Goal: Information Seeking & Learning: Check status

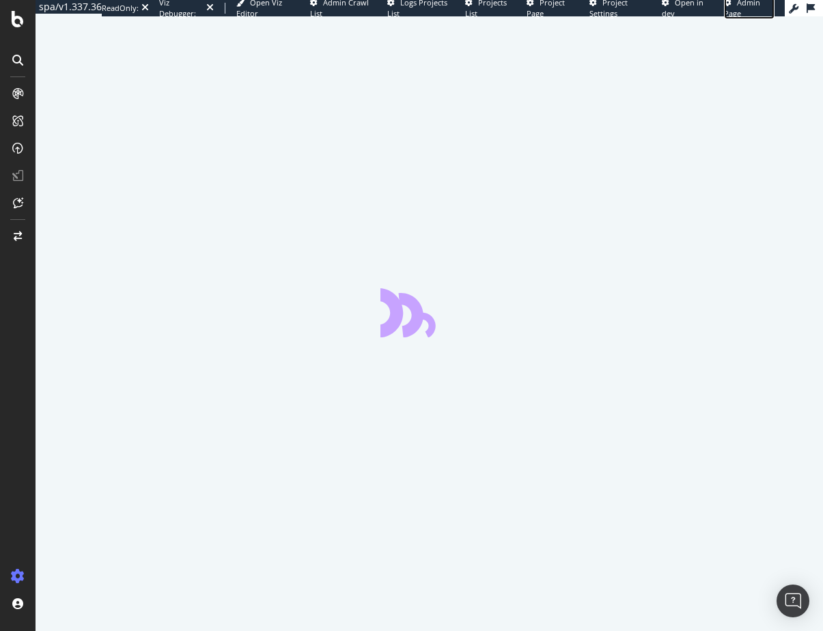
click at [760, 4] on span "Admin Page" at bounding box center [742, 7] width 36 height 21
click at [565, 6] on span "Project Page" at bounding box center [546, 7] width 38 height 21
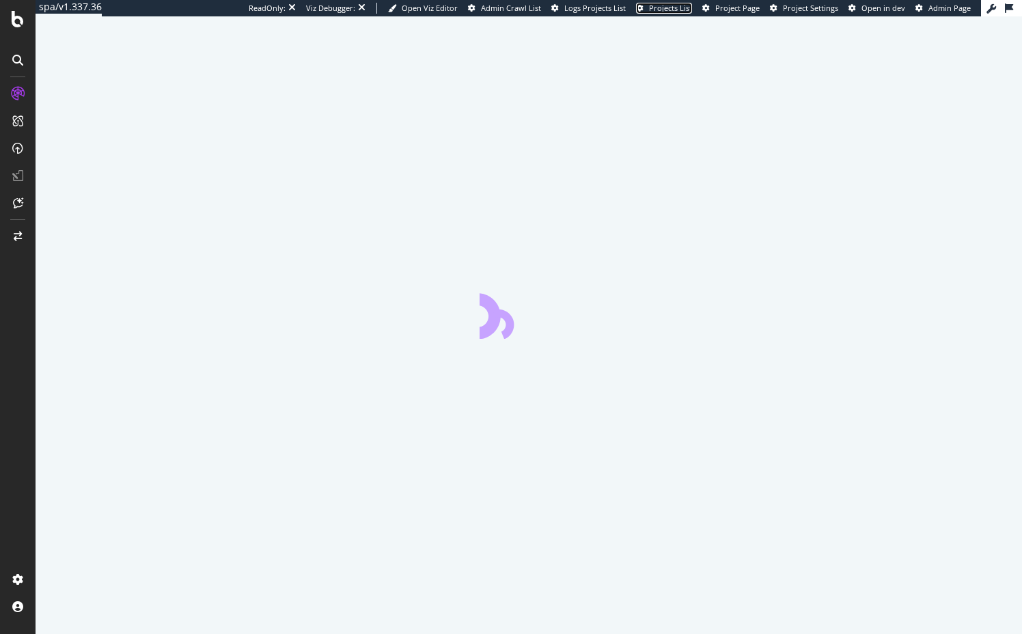
click at [649, 5] on span "Projects List" at bounding box center [670, 8] width 43 height 10
